Goal: Navigation & Orientation: Find specific page/section

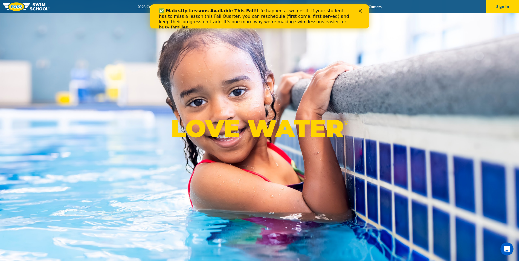
click at [360, 11] on polygon "Close" at bounding box center [360, 10] width 3 height 3
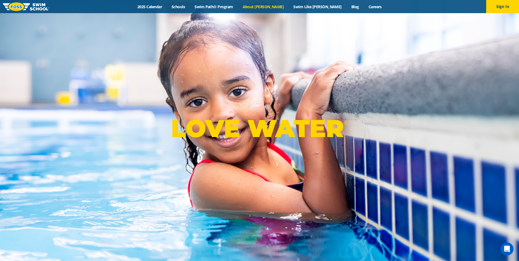
click at [269, 6] on link "About [PERSON_NAME]" at bounding box center [263, 6] width 51 height 5
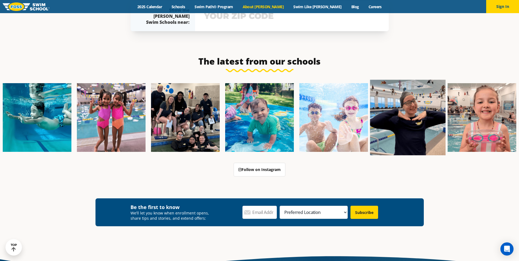
scroll to position [1329, 0]
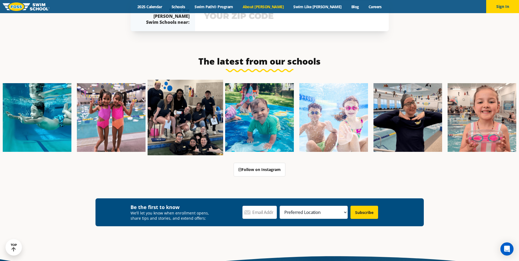
click at [198, 114] on img at bounding box center [186, 118] width 76 height 76
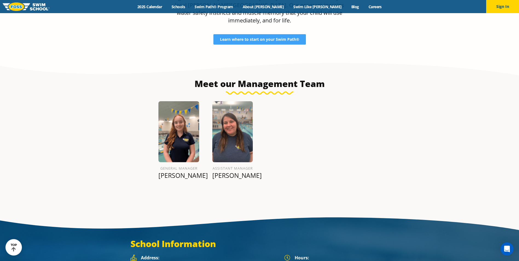
scroll to position [614, 0]
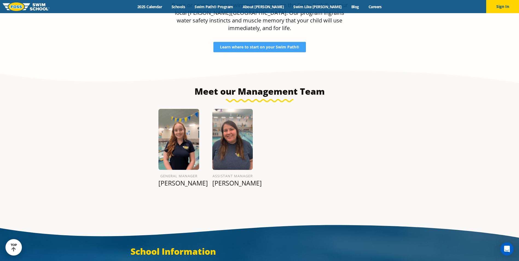
click at [234, 112] on img at bounding box center [232, 139] width 41 height 61
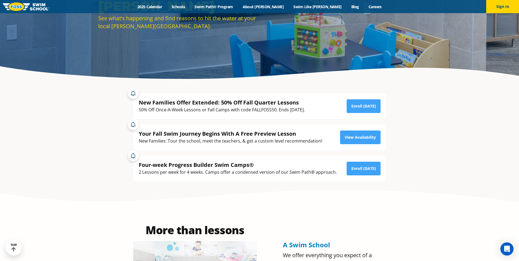
scroll to position [0, 0]
